Goal: Use online tool/utility: Utilize a website feature to perform a specific function

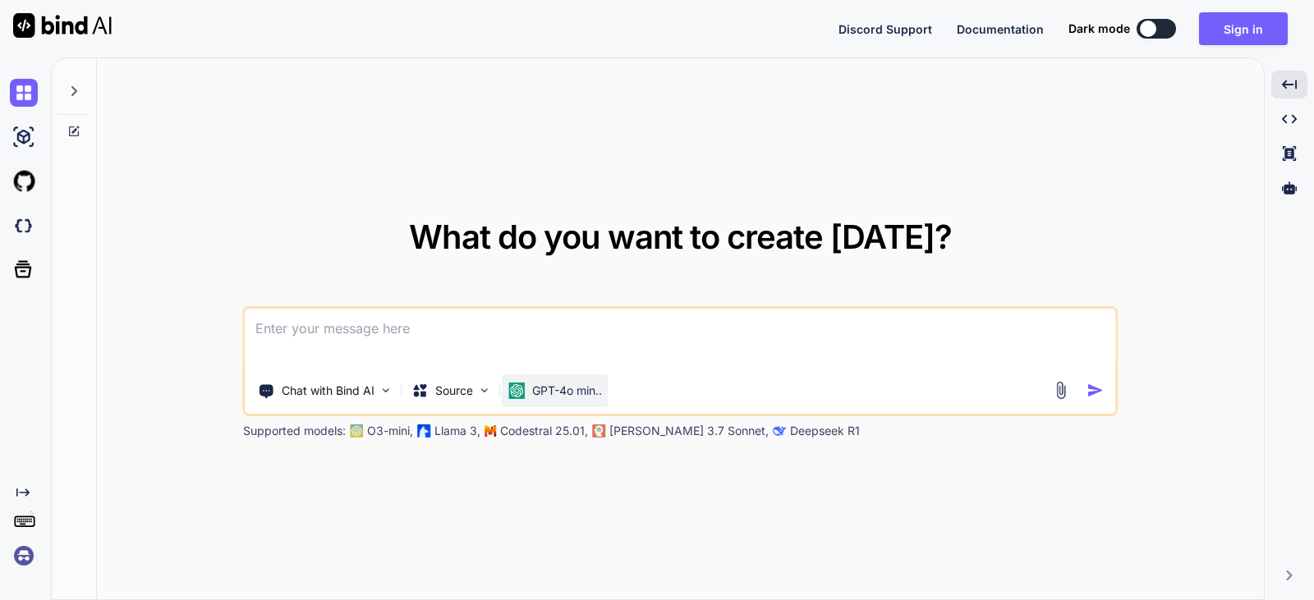
click at [592, 395] on p "GPT-4o min.." at bounding box center [567, 391] width 70 height 16
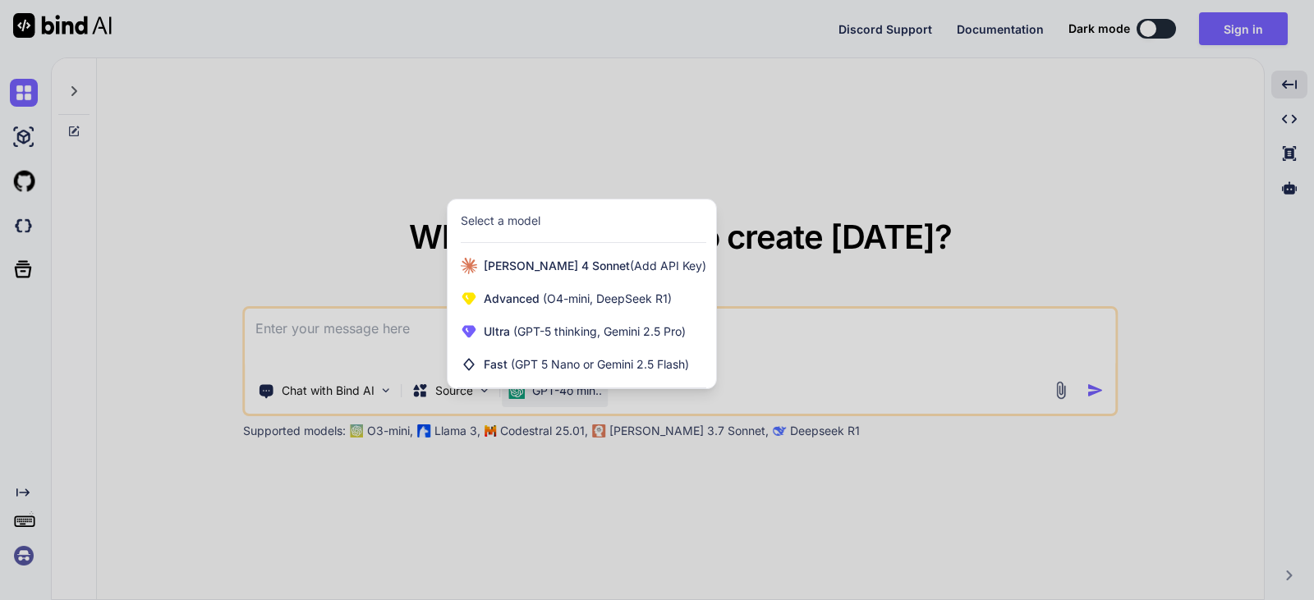
click at [371, 385] on div at bounding box center [657, 300] width 1314 height 600
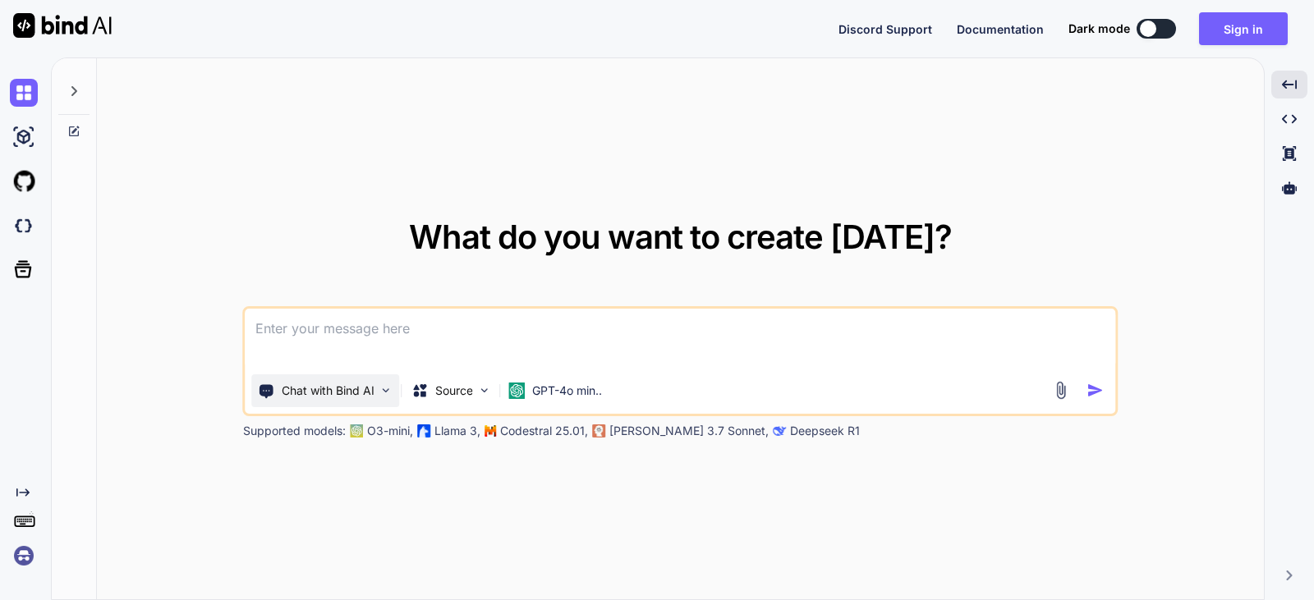
click at [380, 388] on img at bounding box center [386, 391] width 14 height 14
type textarea "x"
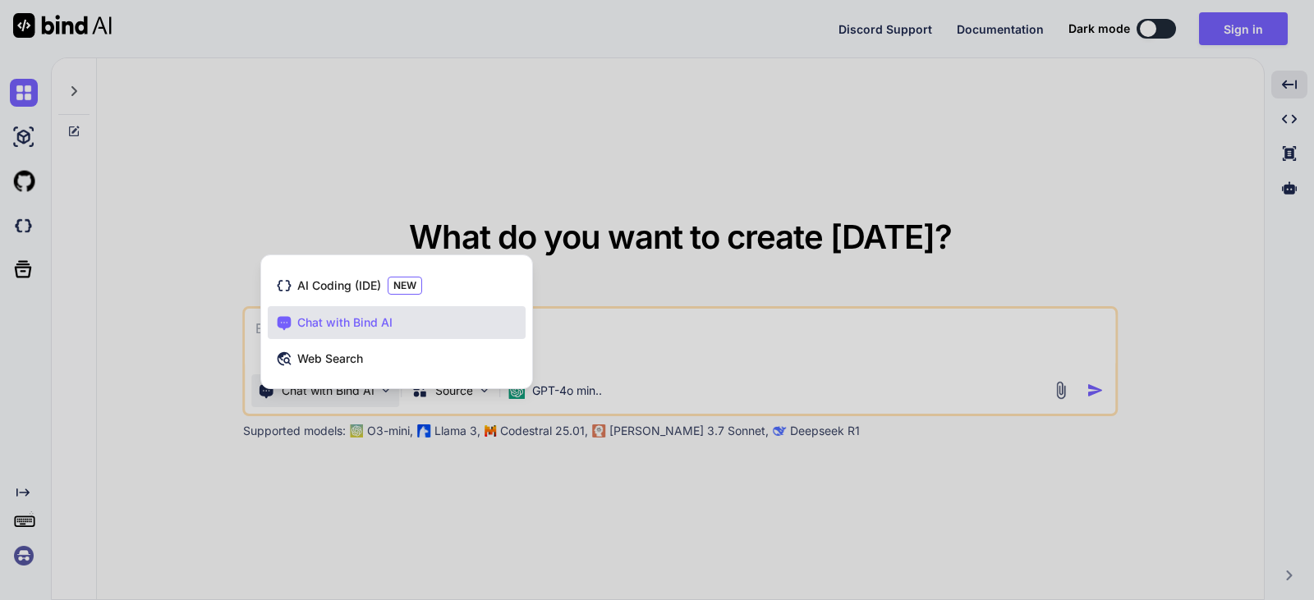
click at [631, 465] on div at bounding box center [657, 300] width 1314 height 600
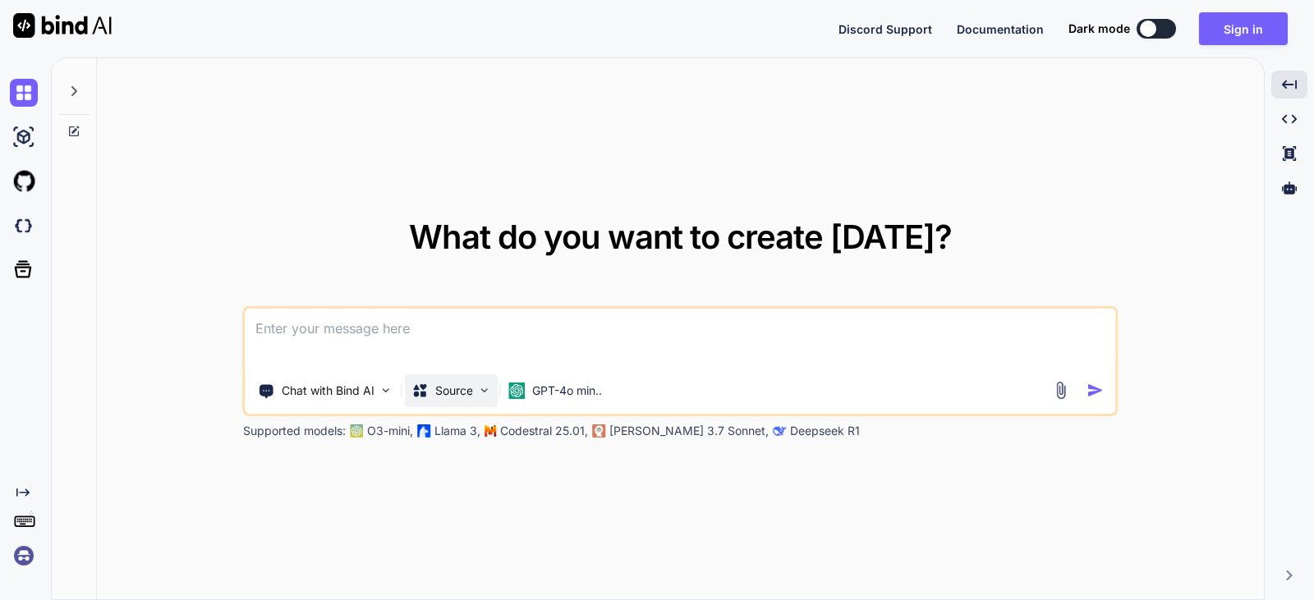
click at [464, 388] on p "Source" at bounding box center [454, 391] width 38 height 16
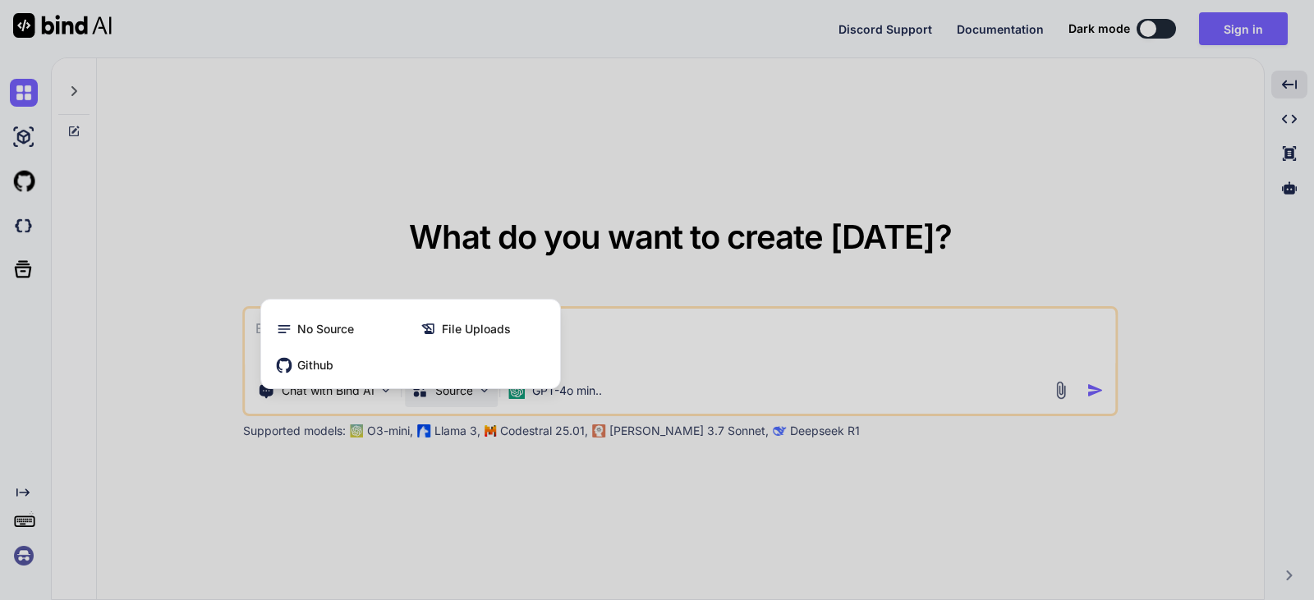
click at [471, 539] on div at bounding box center [657, 300] width 1314 height 600
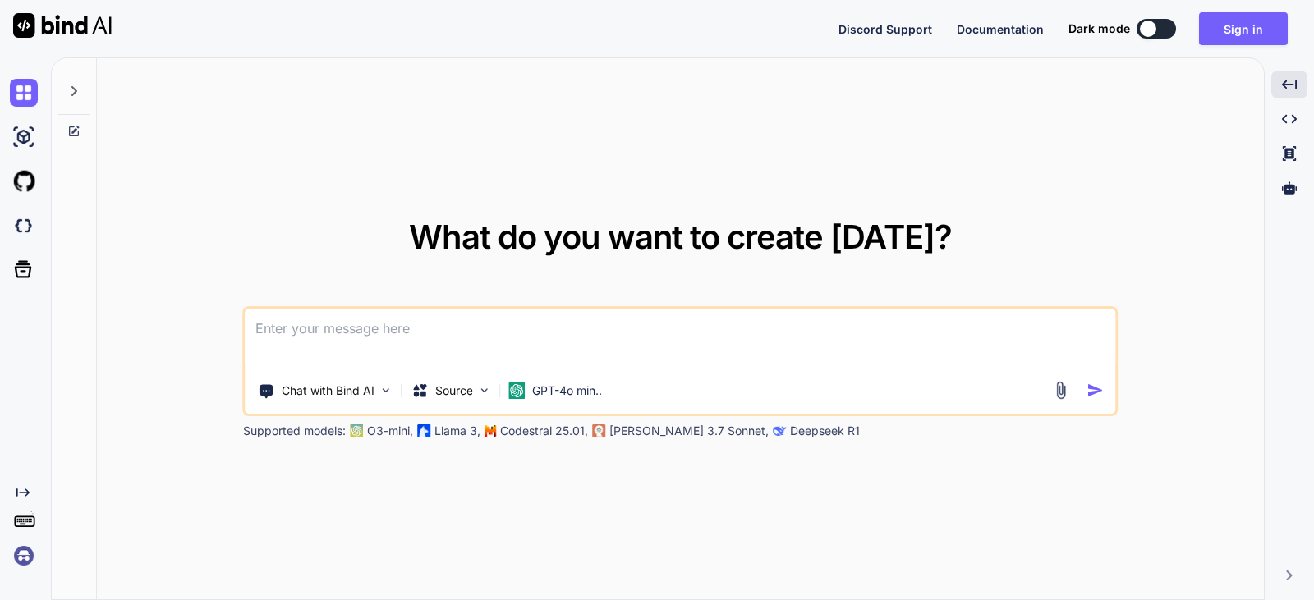
click at [23, 489] on icon "Created with Pixso." at bounding box center [22, 492] width 13 height 13
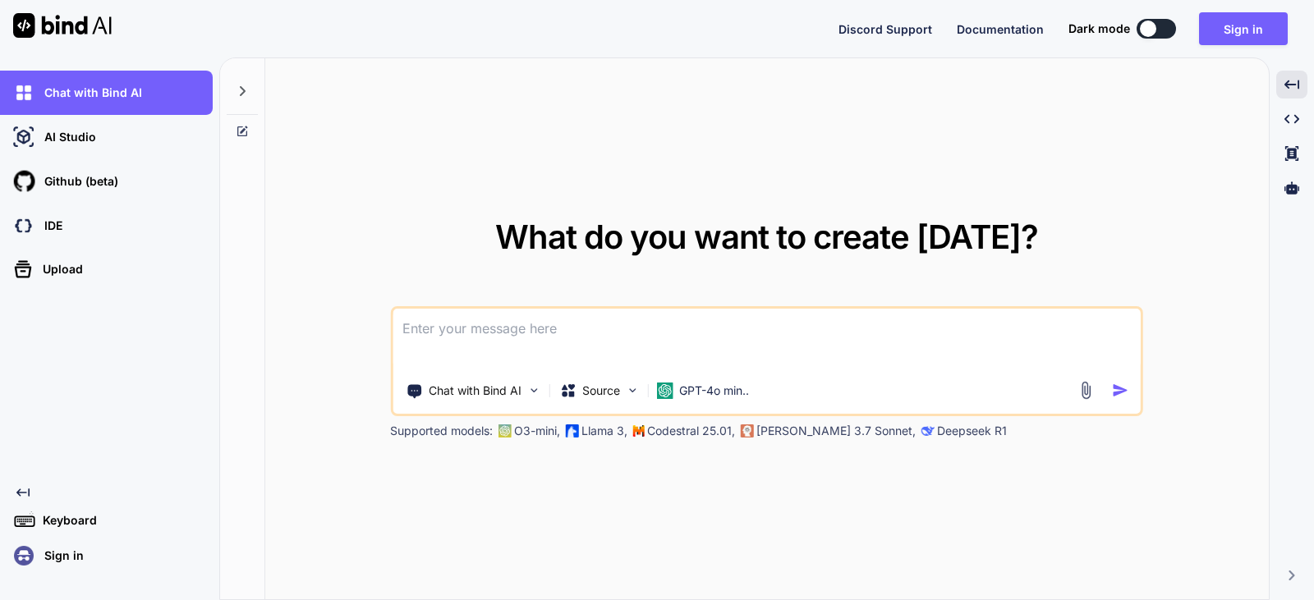
click at [23, 489] on icon "Created with Pixso." at bounding box center [22, 492] width 13 height 13
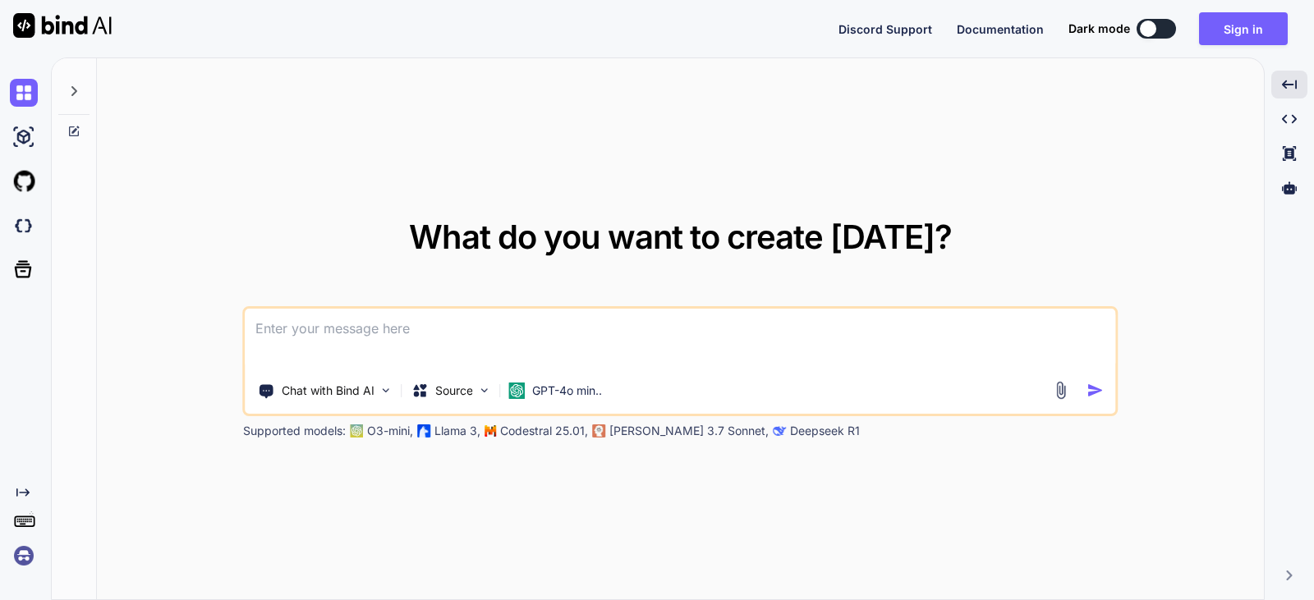
click at [85, 88] on div at bounding box center [73, 86] width 31 height 57
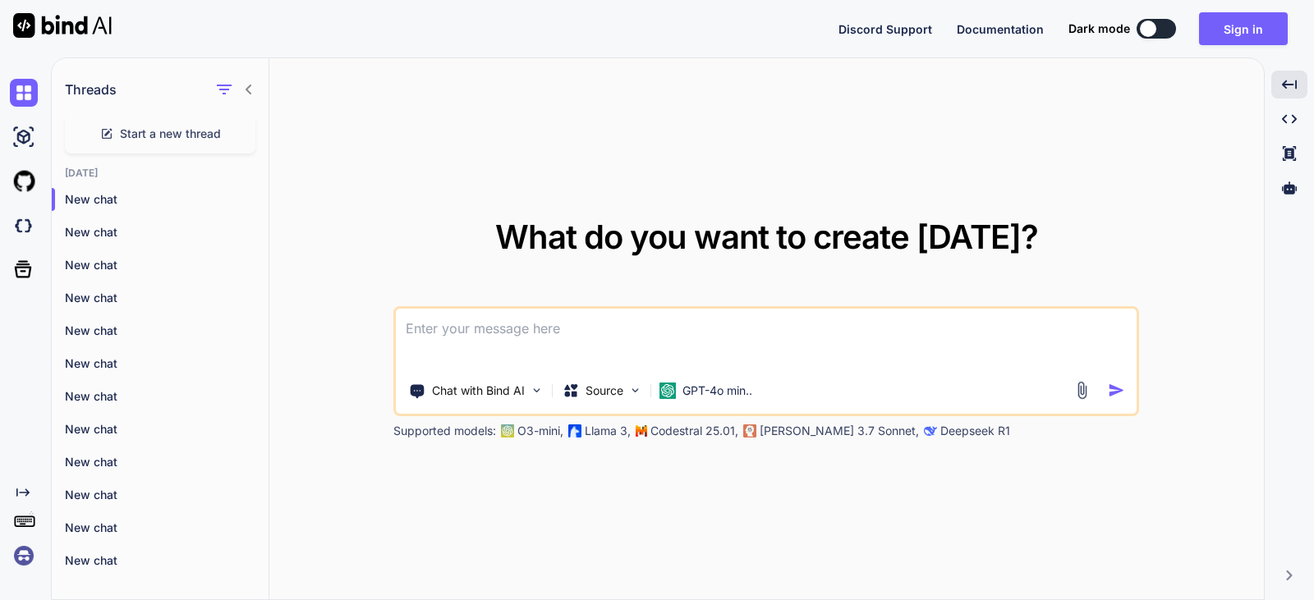
click at [250, 87] on icon at bounding box center [249, 90] width 6 height 10
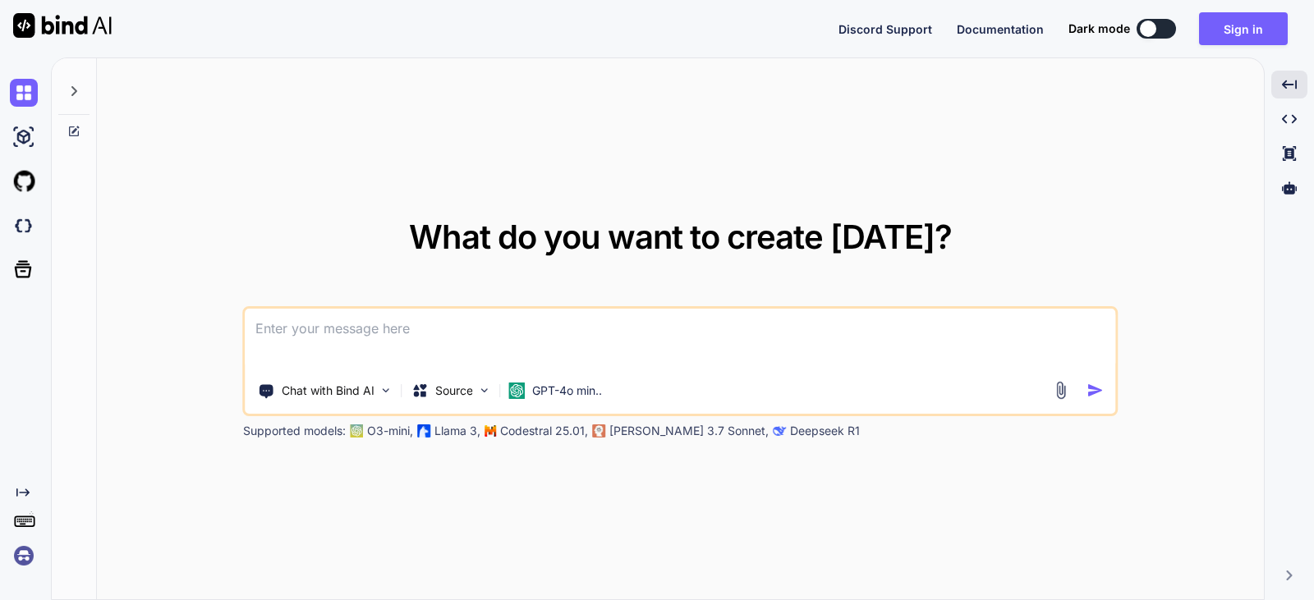
click at [73, 90] on icon at bounding box center [73, 91] width 13 height 13
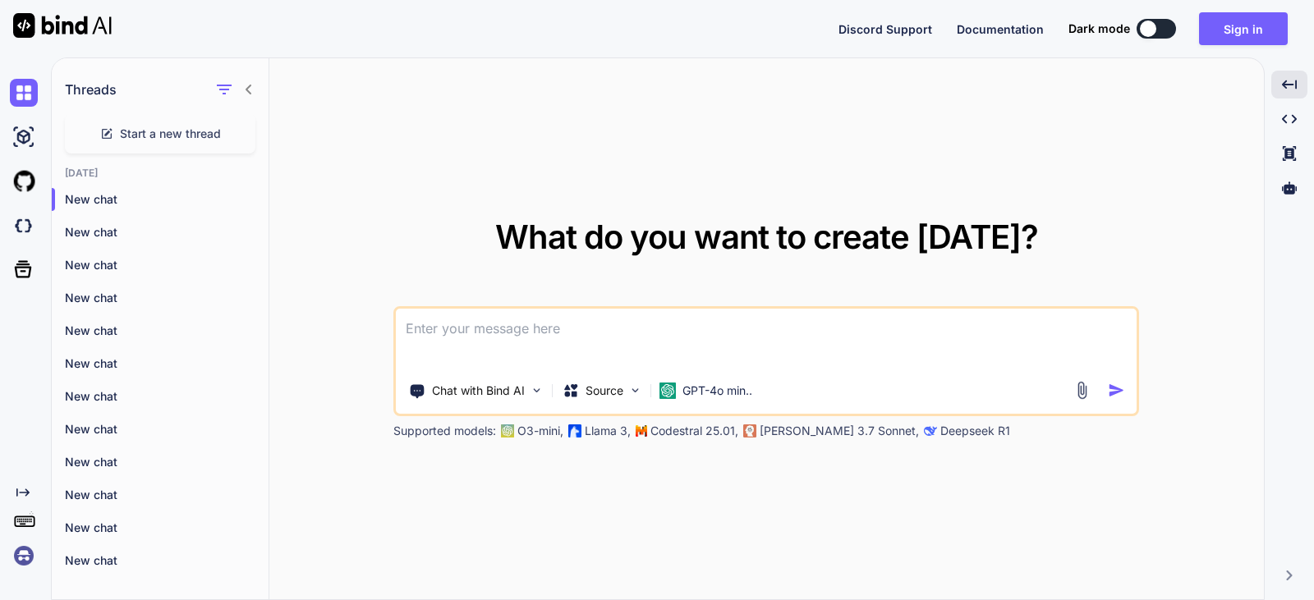
click at [260, 87] on div "Threads" at bounding box center [160, 86] width 217 height 56
click at [241, 93] on div at bounding box center [234, 89] width 43 height 23
click at [248, 90] on icon at bounding box center [249, 90] width 6 height 10
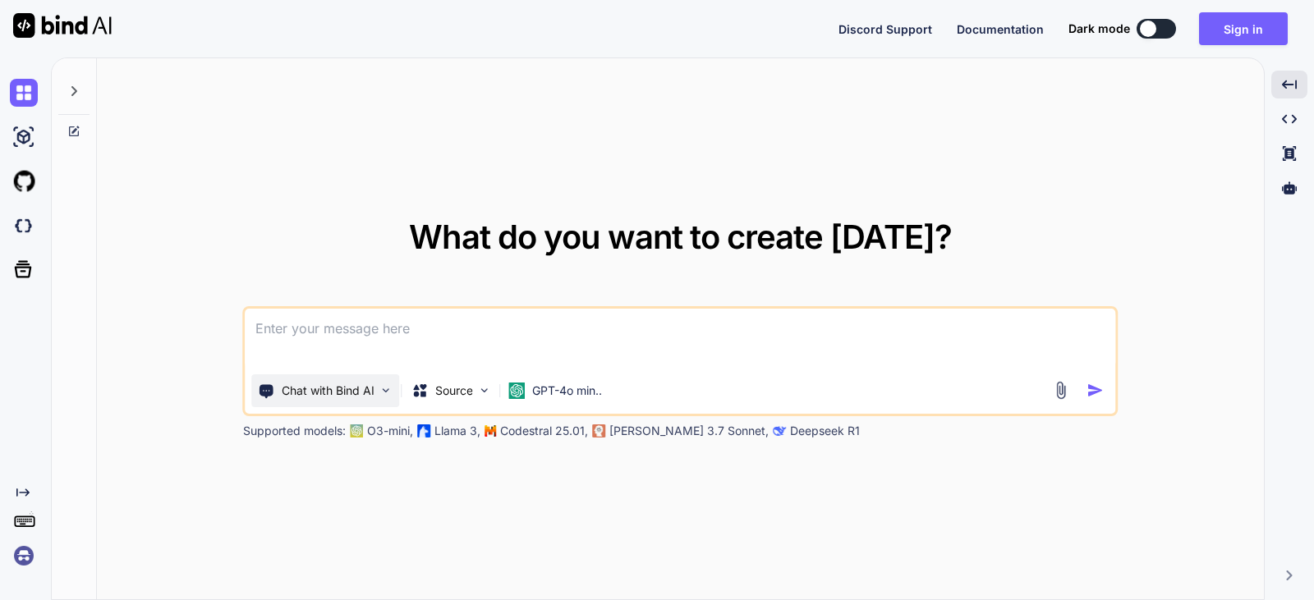
click at [384, 393] on img at bounding box center [386, 391] width 14 height 14
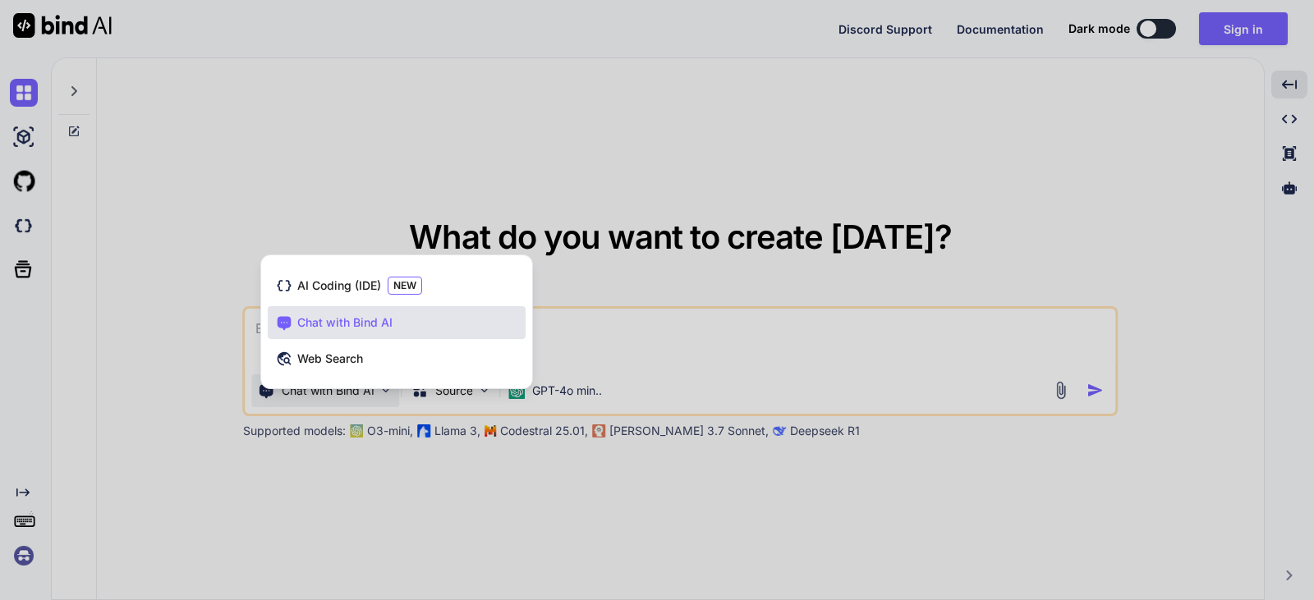
click at [384, 325] on span "Chat with Bind AI" at bounding box center [344, 323] width 95 height 16
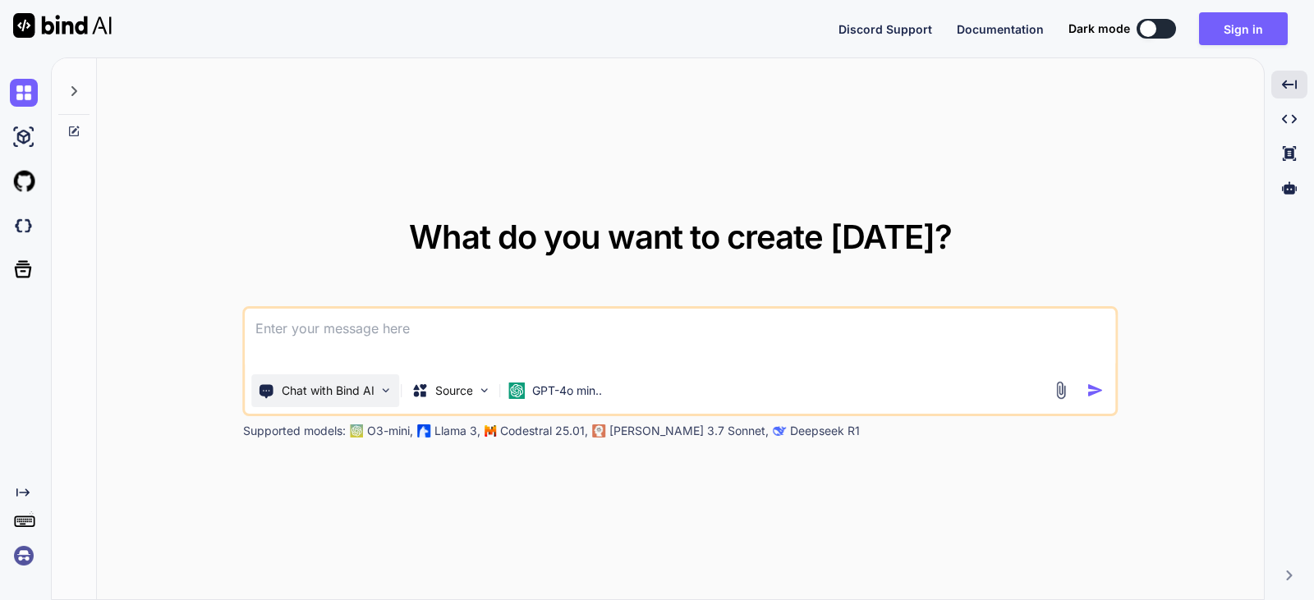
click at [379, 389] on img at bounding box center [386, 391] width 14 height 14
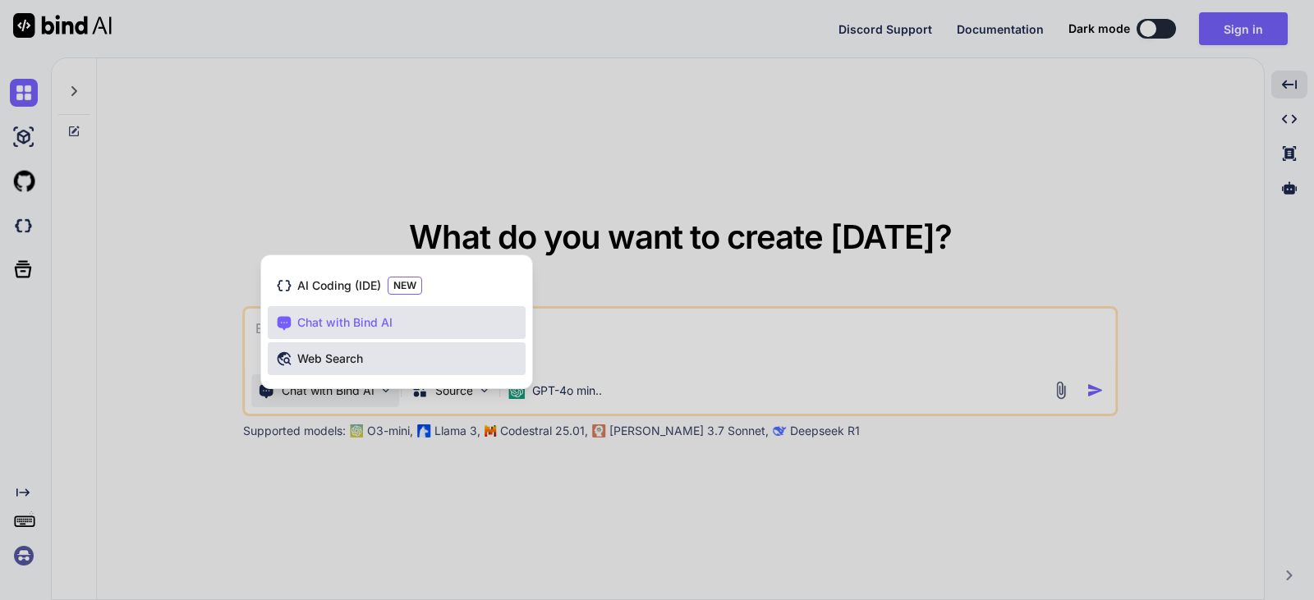
click at [358, 361] on span "Web Search" at bounding box center [330, 359] width 66 height 16
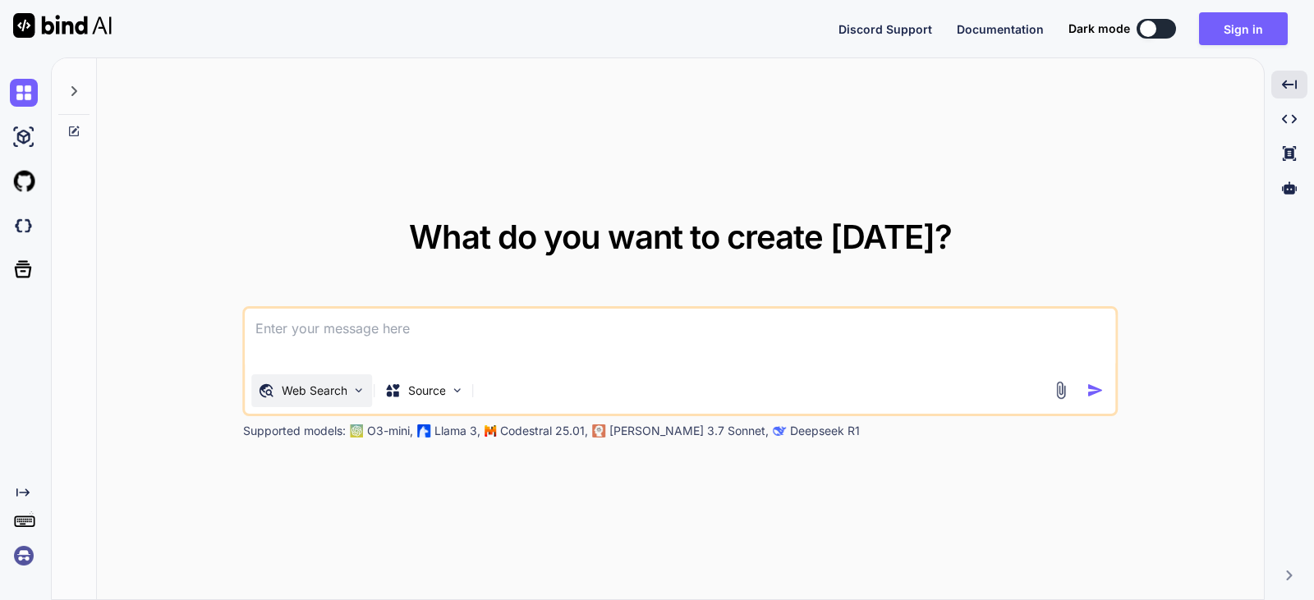
click at [365, 402] on div "Web Search" at bounding box center [312, 391] width 121 height 33
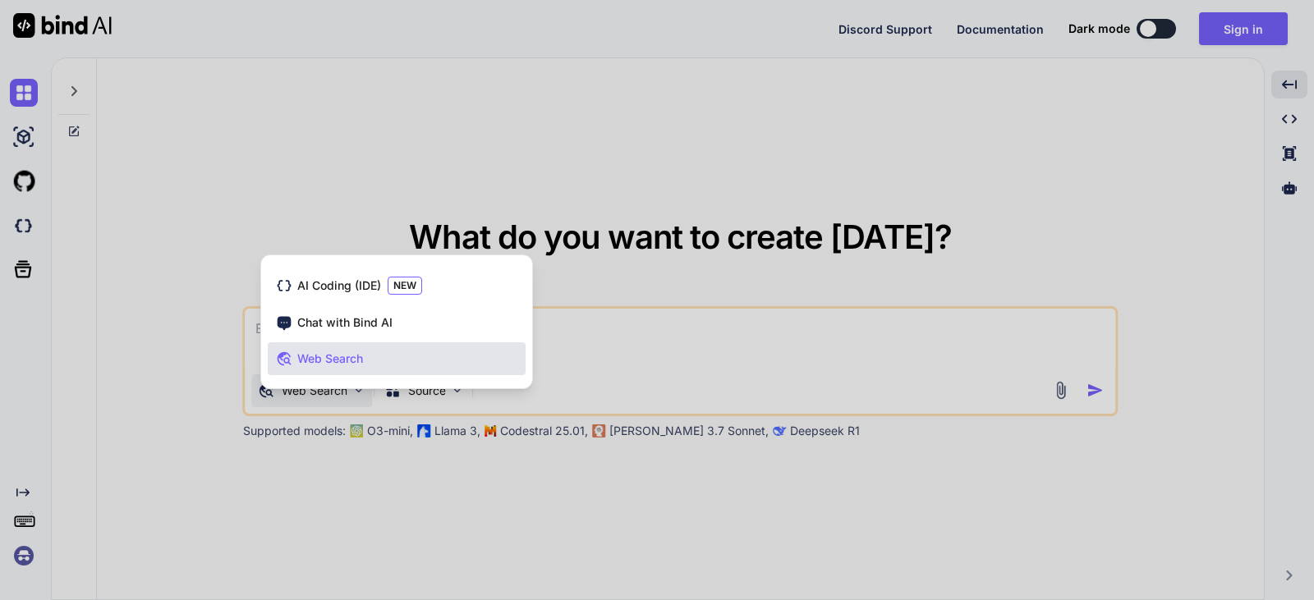
click at [365, 356] on div "Web Search" at bounding box center [397, 358] width 258 height 33
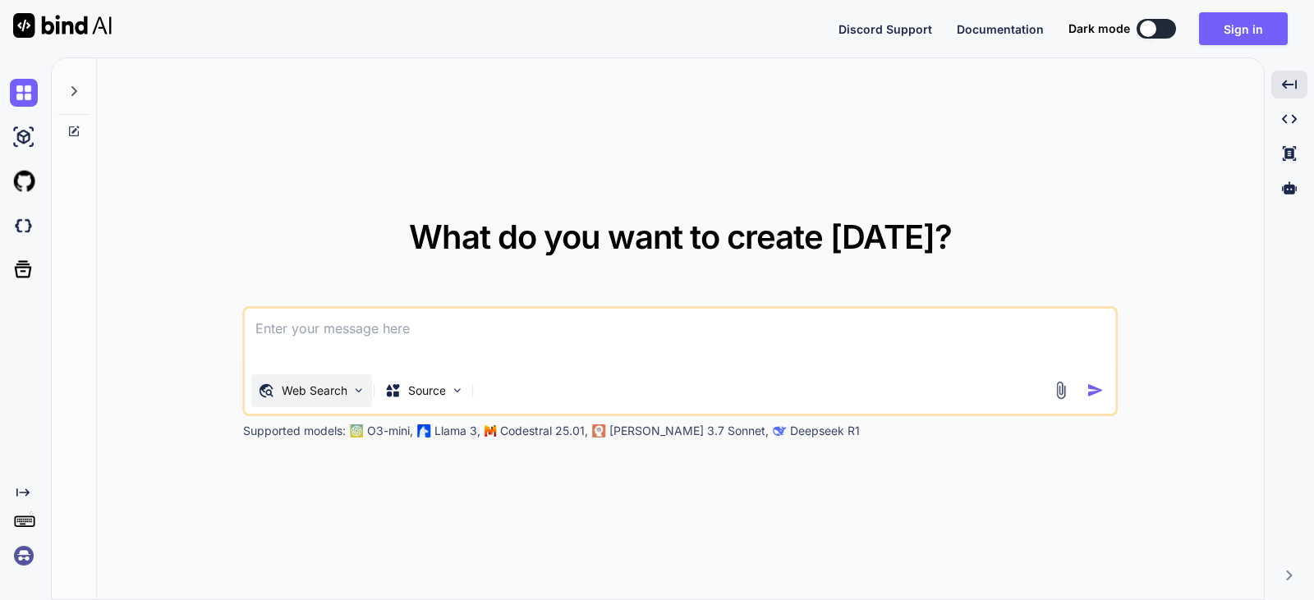
click at [345, 395] on p "Web Search" at bounding box center [315, 391] width 66 height 16
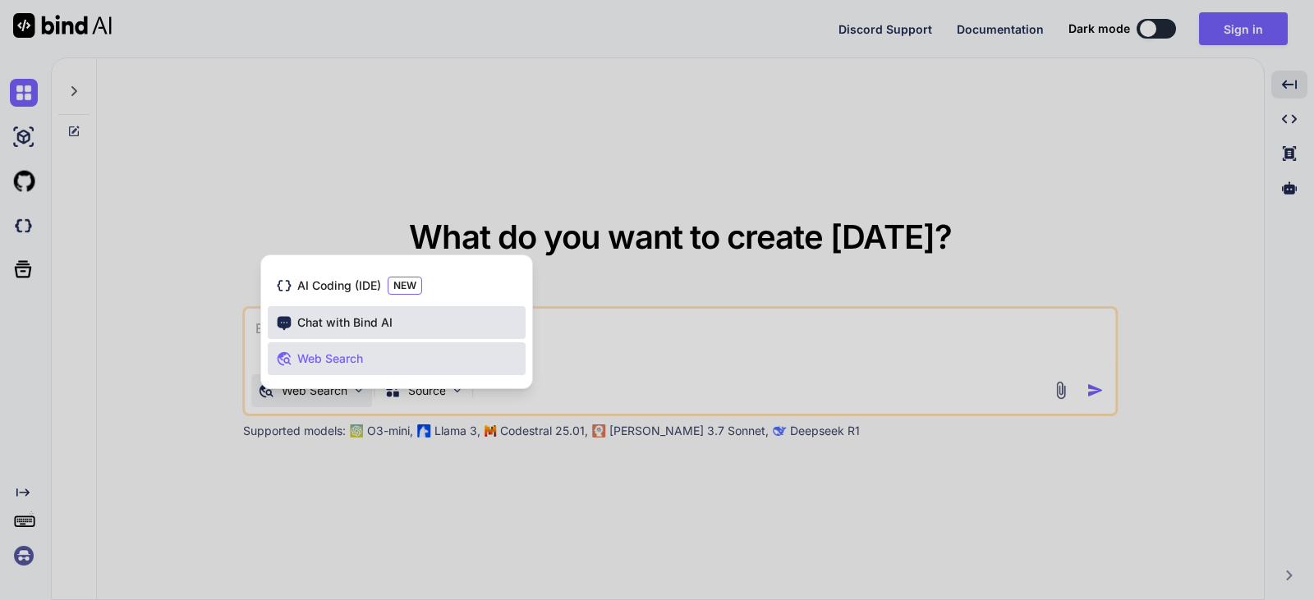
click at [377, 326] on span "Chat with Bind AI" at bounding box center [344, 323] width 95 height 16
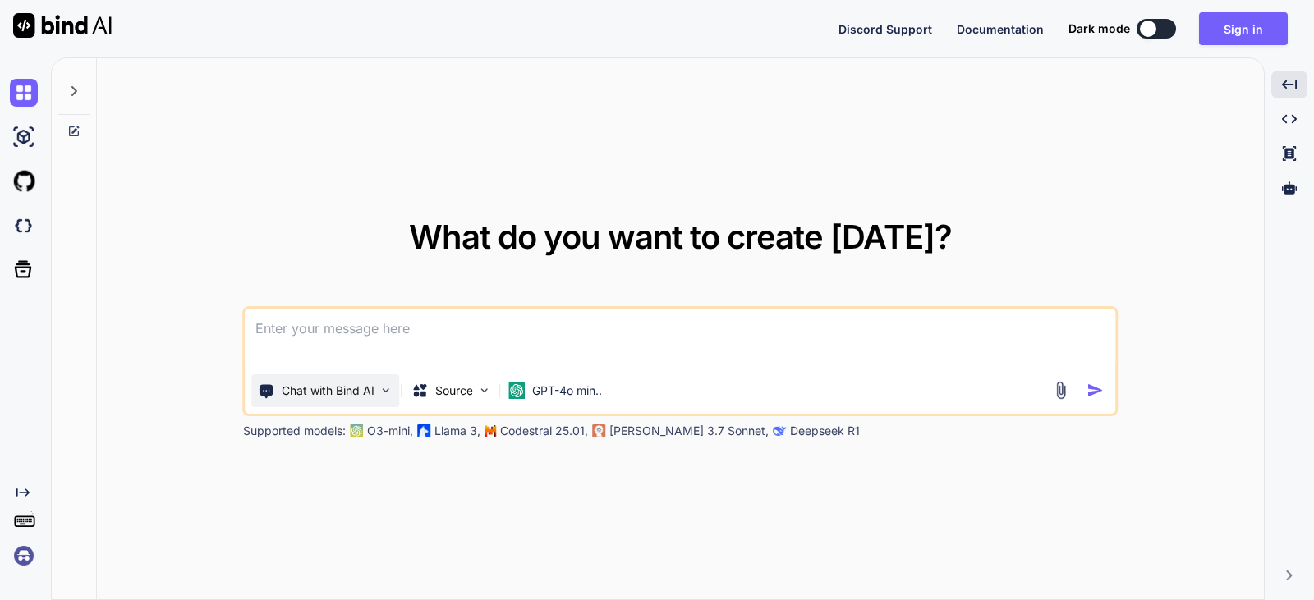
click at [388, 389] on img at bounding box center [386, 391] width 14 height 14
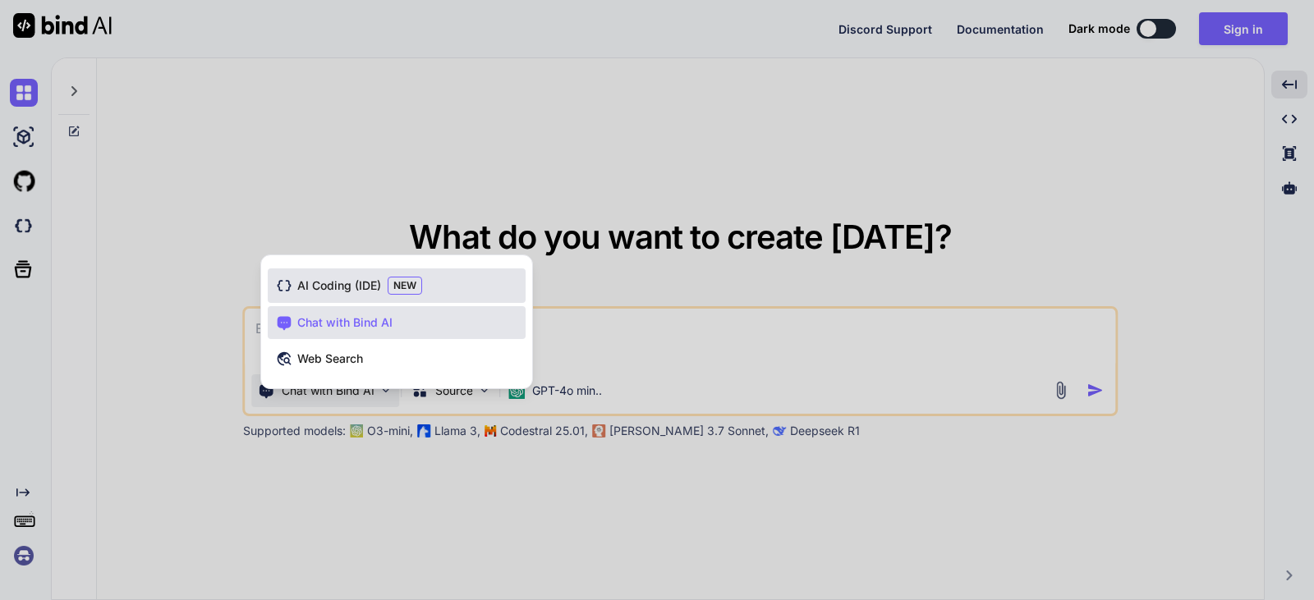
click at [340, 286] on span "AI Coding (IDE)" at bounding box center [339, 286] width 84 height 16
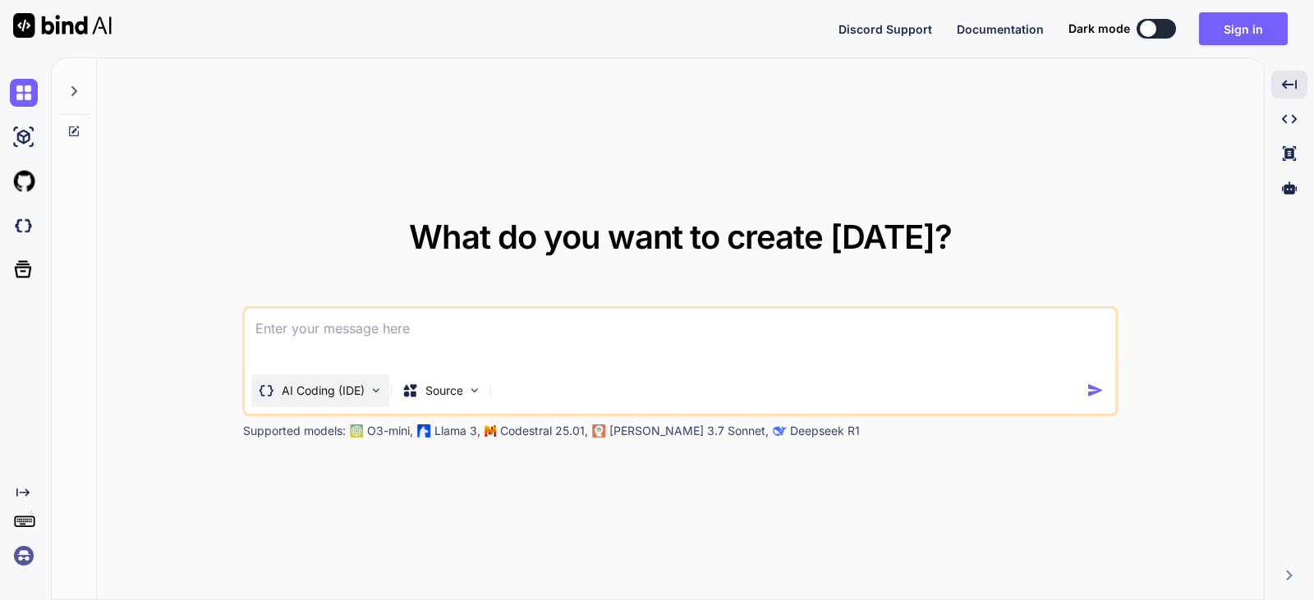
click at [374, 392] on img at bounding box center [377, 391] width 14 height 14
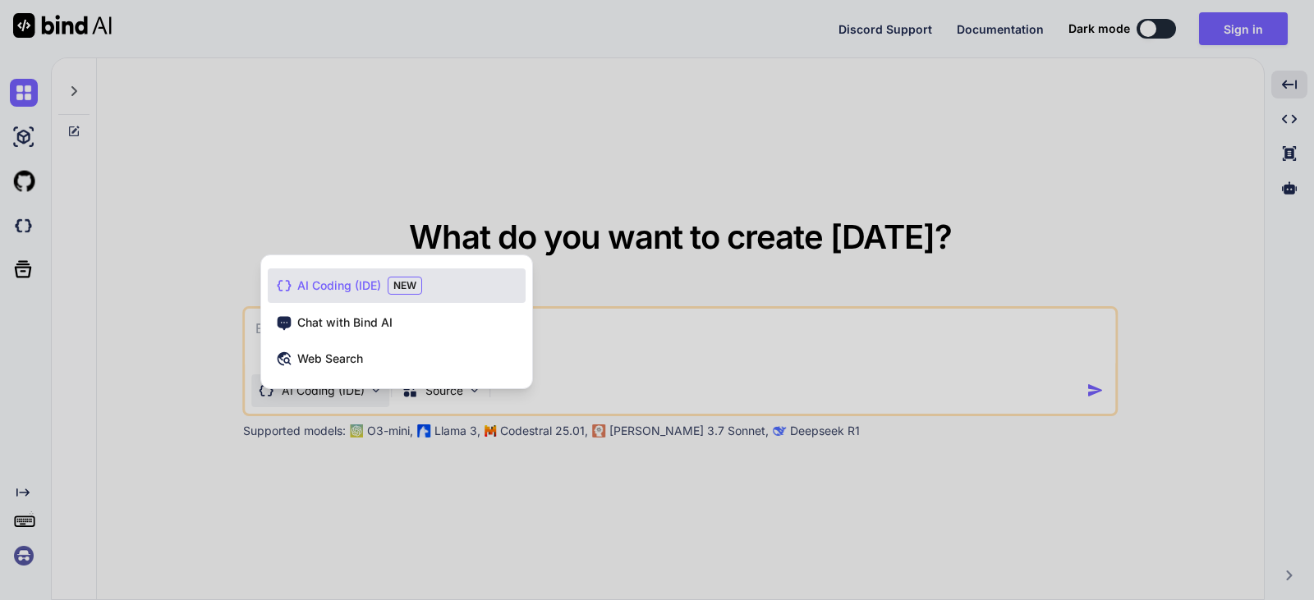
click at [293, 168] on div at bounding box center [657, 300] width 1314 height 600
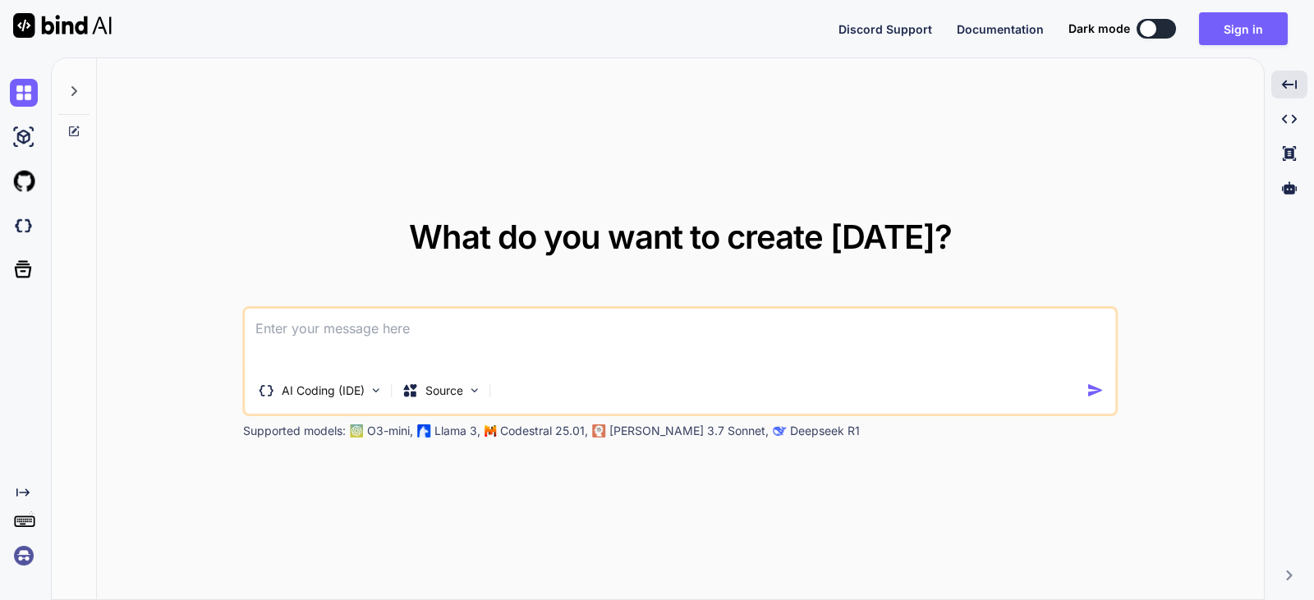
click at [567, 137] on div "What do you want to create [DATE]? AI Coding (IDE) Source Supported models: O3-…" at bounding box center [680, 329] width 1167 height 543
click at [473, 388] on img at bounding box center [475, 391] width 14 height 14
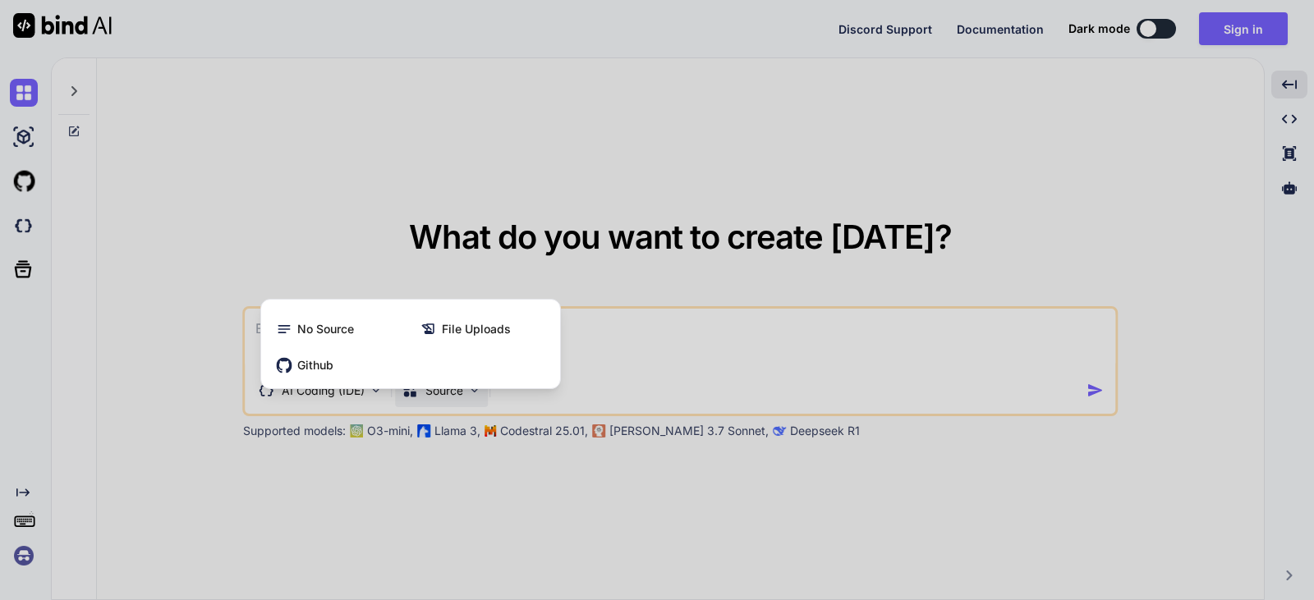
click at [372, 195] on div at bounding box center [657, 300] width 1314 height 600
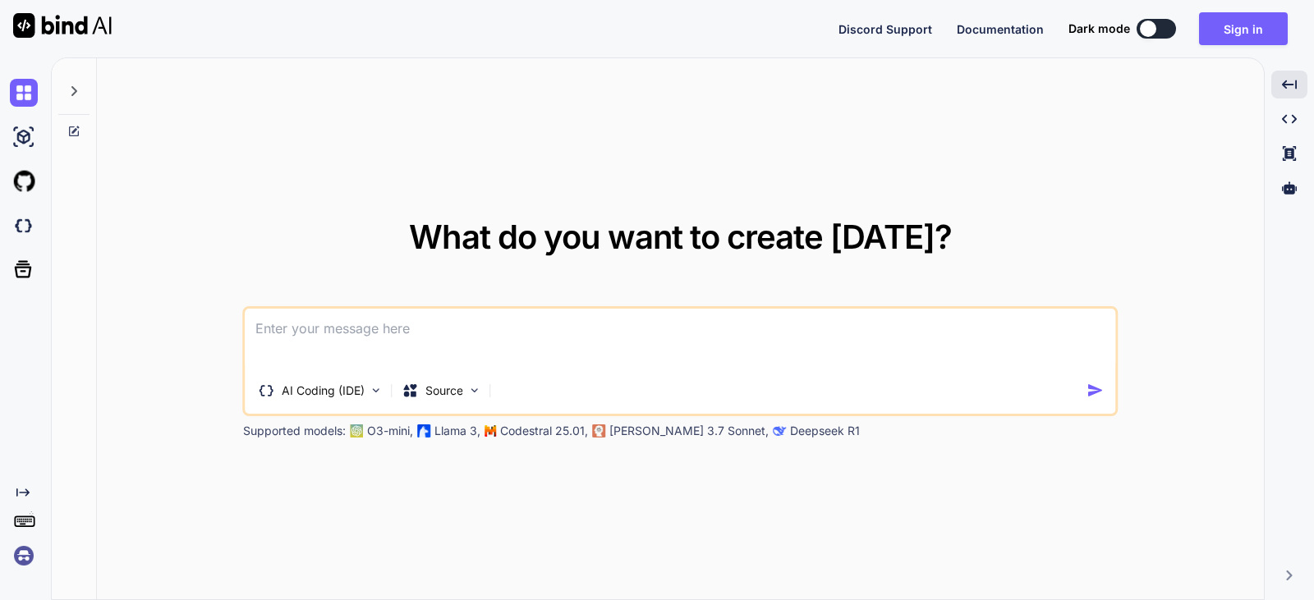
click at [758, 486] on div "What do you want to create [DATE]? AI Coding (IDE) Source Supported models: O3-…" at bounding box center [680, 329] width 1167 height 543
click at [997, 237] on div "What do you want to create [DATE]? AI Coding (IDE) Source Supported models: O3-…" at bounding box center [681, 330] width 876 height 218
click at [78, 93] on icon at bounding box center [73, 91] width 13 height 13
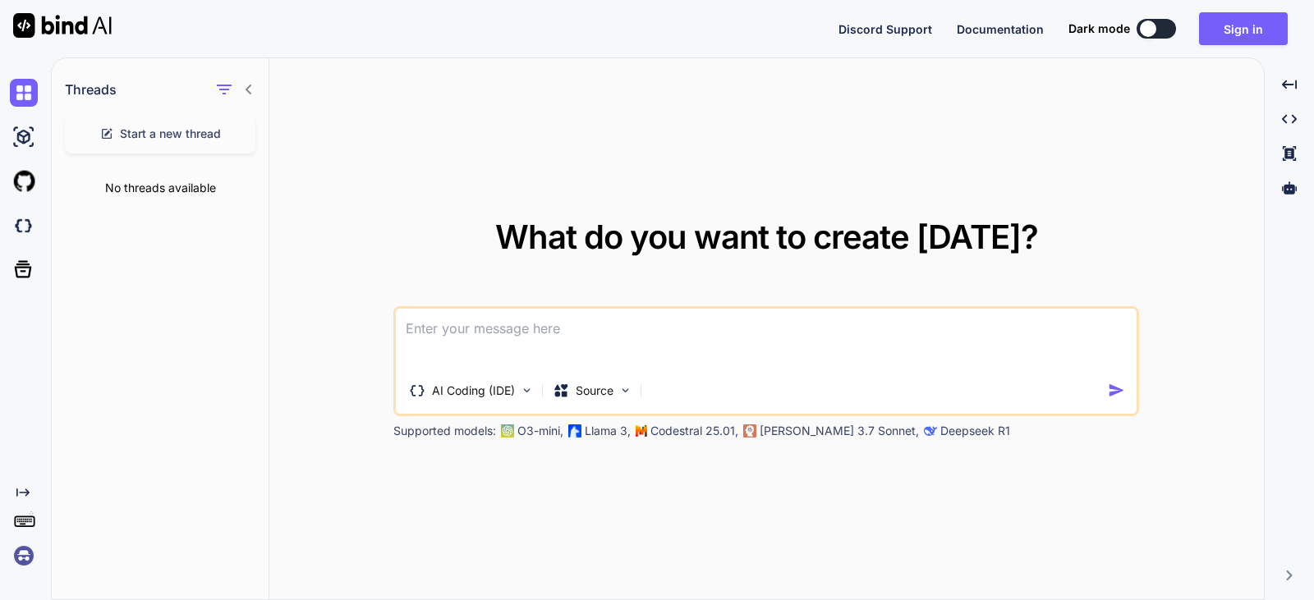
click at [1154, 34] on div at bounding box center [1148, 29] width 16 height 16
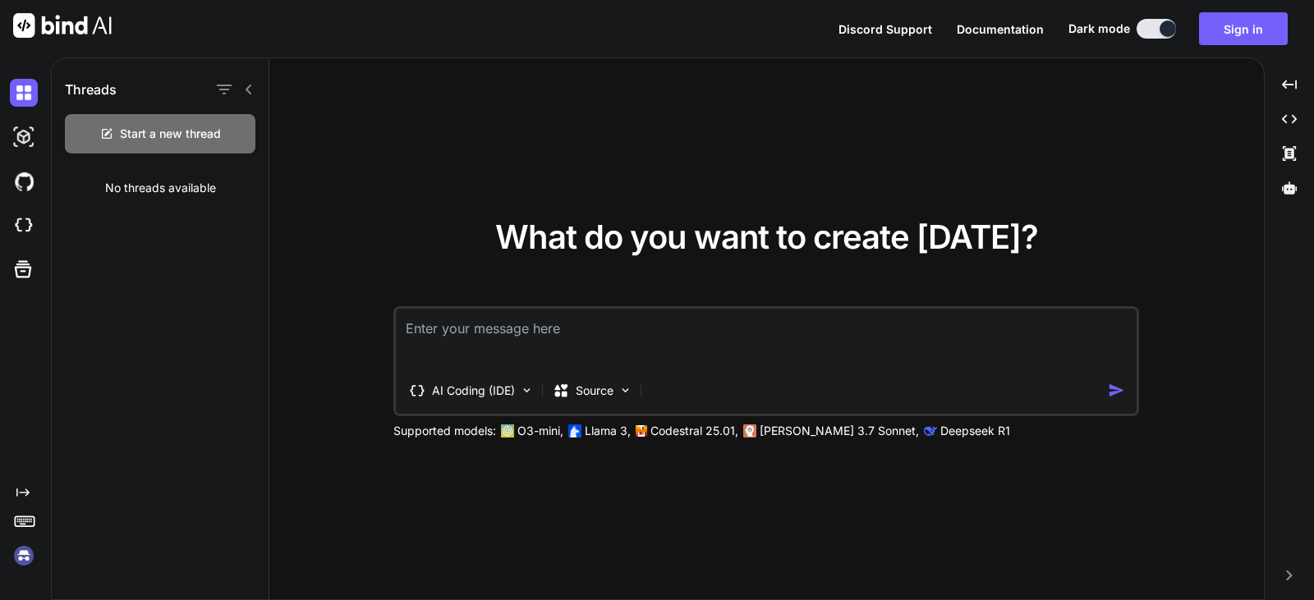
click at [247, 99] on div at bounding box center [234, 89] width 43 height 23
click at [252, 87] on icon at bounding box center [248, 89] width 13 height 13
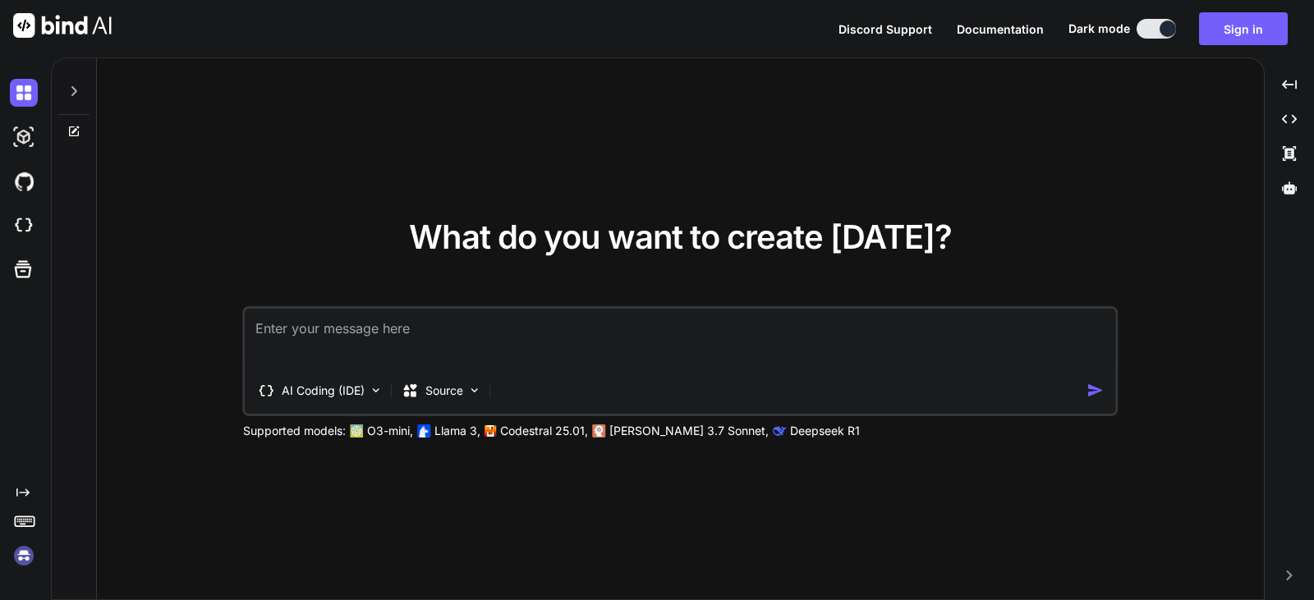
click at [76, 90] on icon at bounding box center [74, 91] width 6 height 10
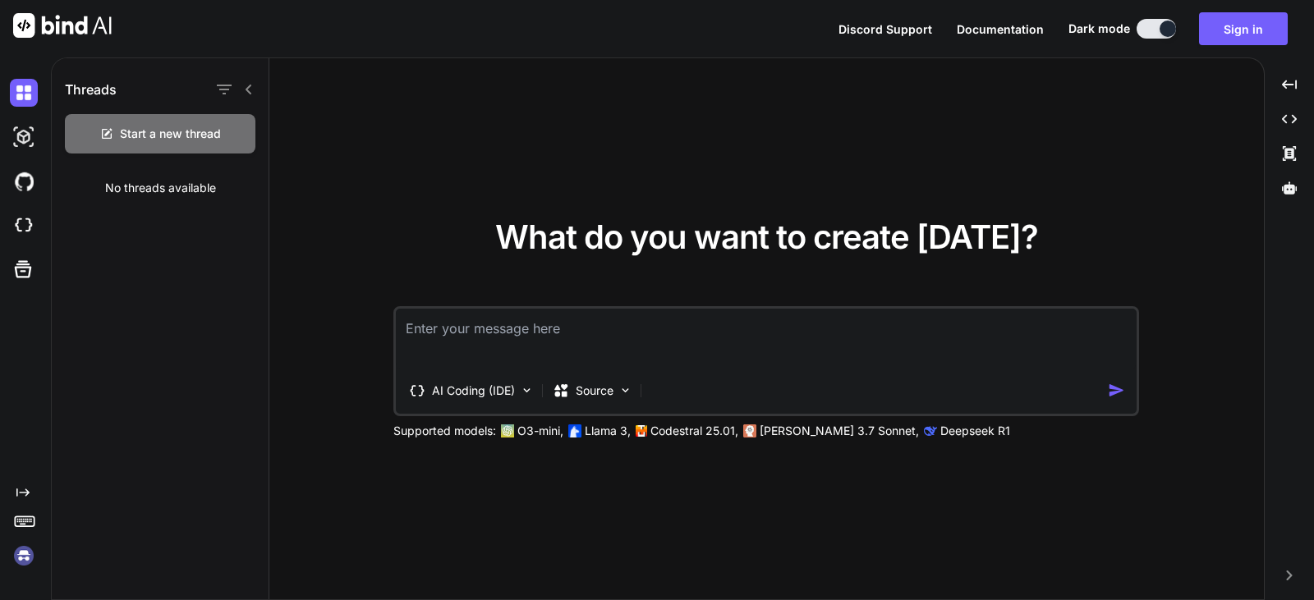
click at [246, 94] on icon at bounding box center [248, 89] width 13 height 13
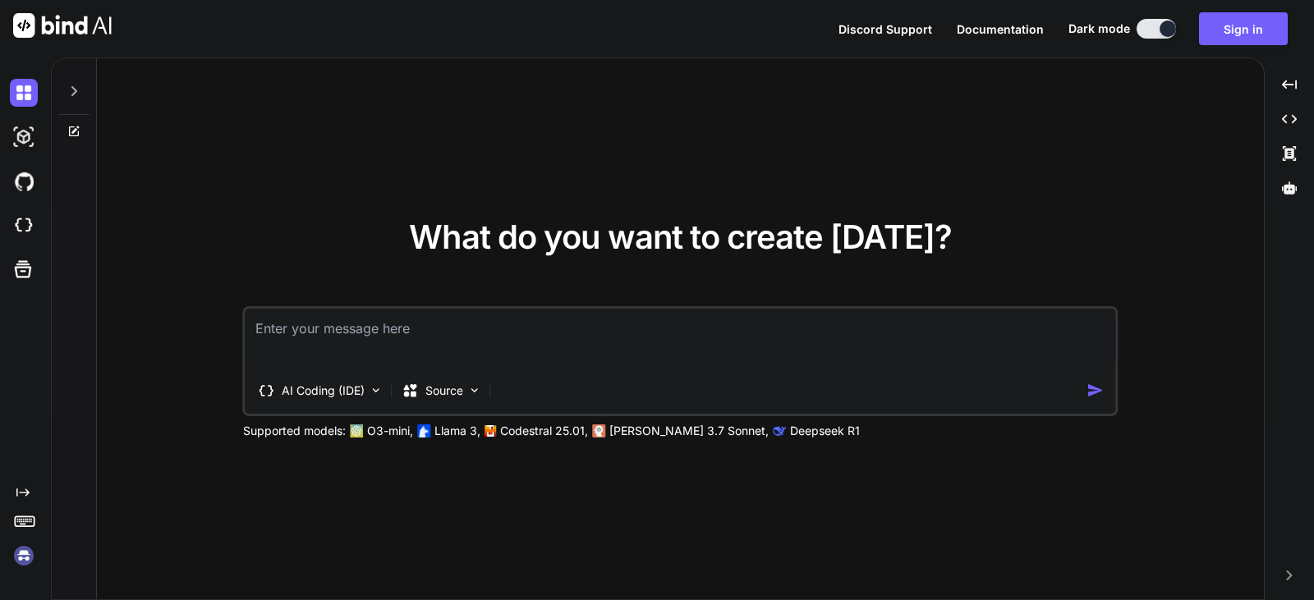
click at [82, 91] on div at bounding box center [73, 86] width 31 height 57
type textarea "x"
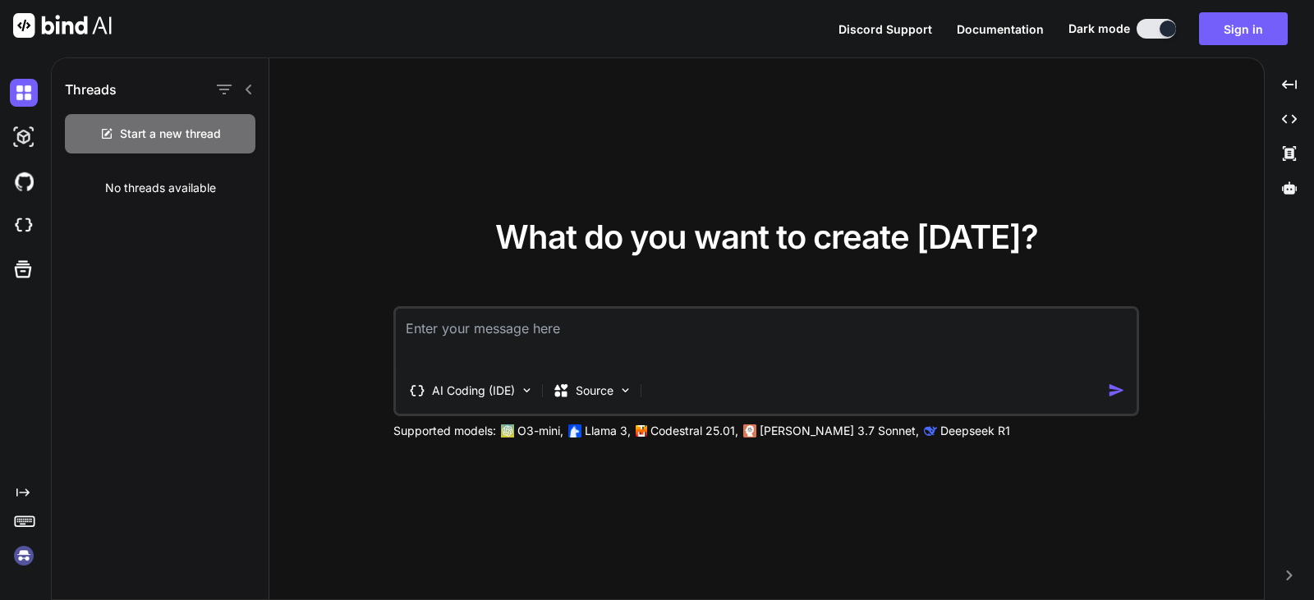
click at [191, 255] on div "Threads Start a new thread No threads available" at bounding box center [161, 329] width 218 height 543
